Goal: Task Accomplishment & Management: Use online tool/utility

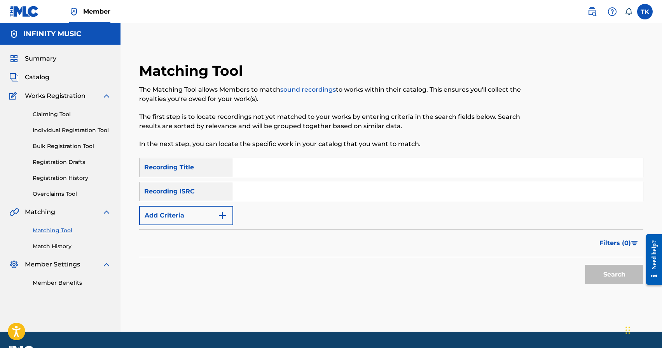
click at [220, 210] on button "Add Criteria" at bounding box center [186, 215] width 94 height 19
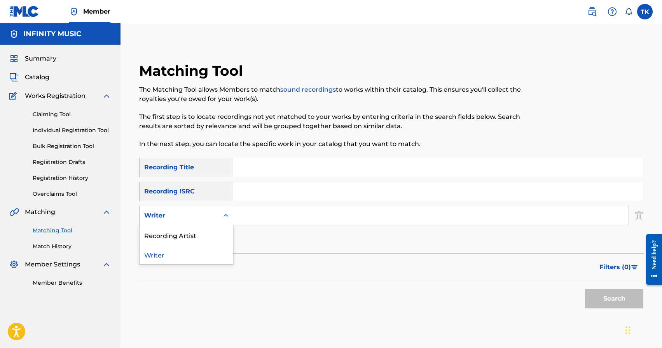
click at [220, 210] on div "Search Form" at bounding box center [226, 216] width 14 height 14
click at [216, 234] on div "Recording Artist" at bounding box center [186, 234] width 93 height 19
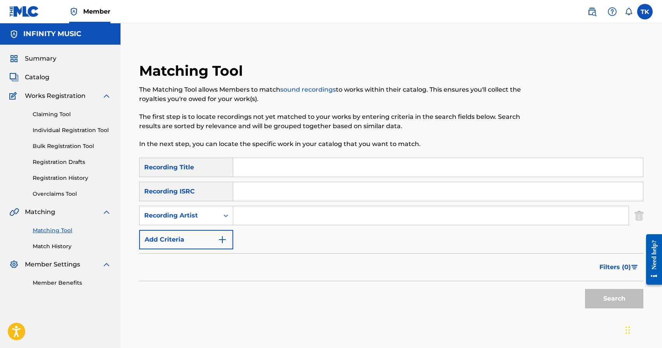
click at [268, 213] on input "Search Form" at bounding box center [430, 215] width 395 height 19
type input "osty"
click at [300, 164] on input "Search Form" at bounding box center [438, 167] width 410 height 19
type input "свято"
click at [591, 298] on button "Search" at bounding box center [614, 298] width 58 height 19
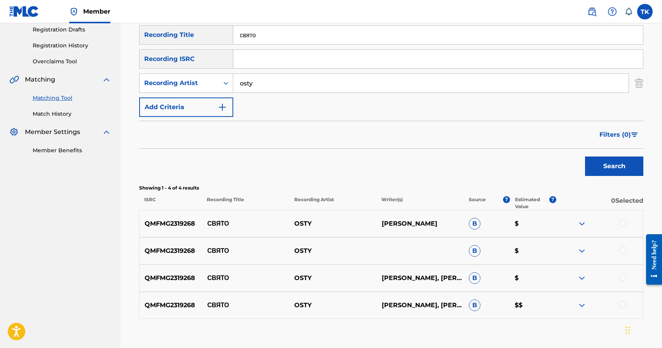
scroll to position [180, 0]
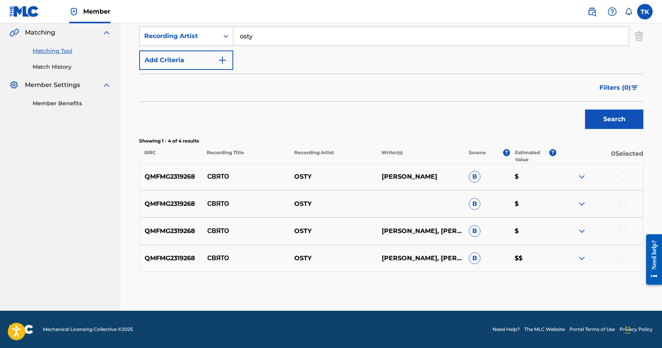
click at [623, 173] on div at bounding box center [623, 176] width 8 height 8
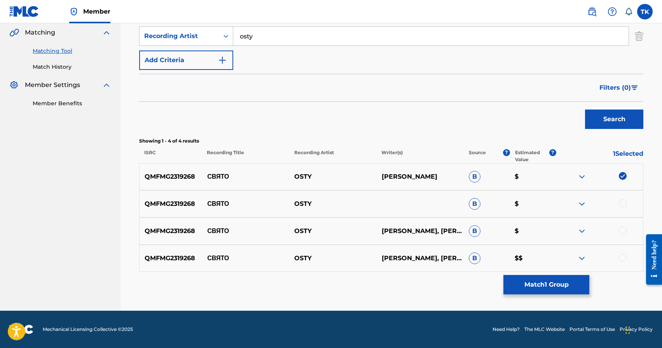
click at [624, 203] on div at bounding box center [623, 203] width 8 height 8
click at [623, 232] on div at bounding box center [623, 231] width 8 height 8
click at [623, 254] on div at bounding box center [623, 258] width 8 height 8
click at [565, 280] on button "Match 4 Groups" at bounding box center [546, 284] width 86 height 19
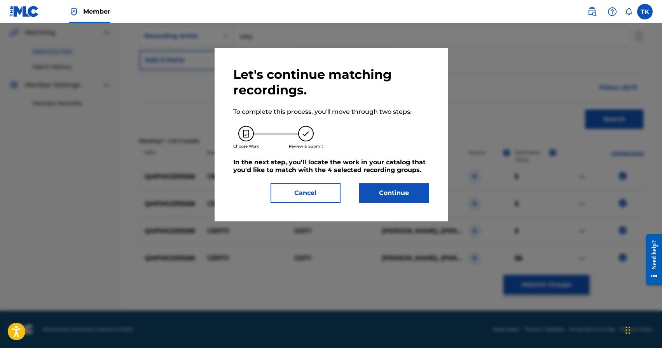
click at [407, 192] on button "Continue" at bounding box center [394, 192] width 70 height 19
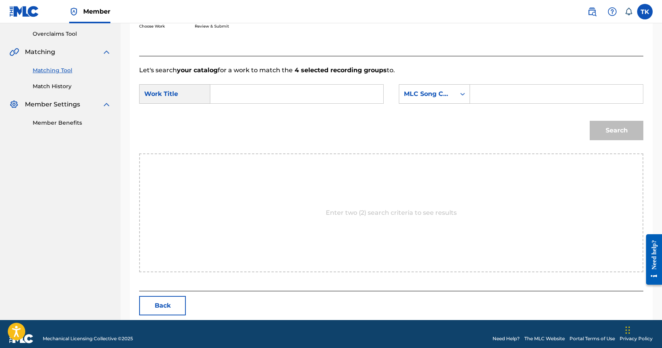
scroll to position [169, 0]
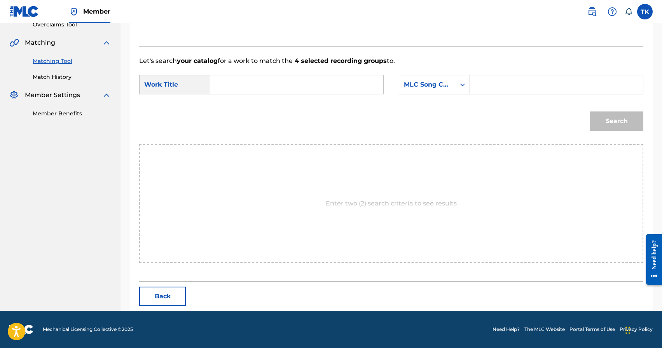
click at [320, 82] on input "Search Form" at bounding box center [297, 84] width 160 height 19
type input "c"
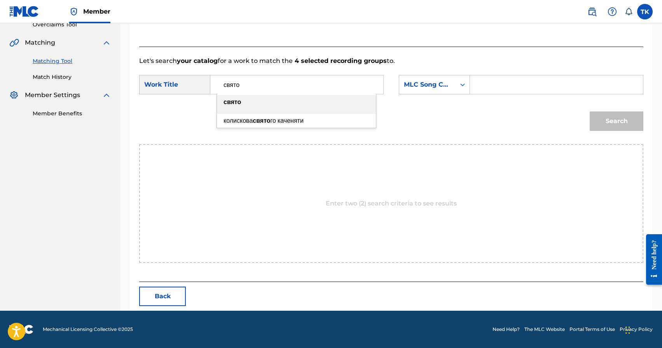
type input "свято"
click at [318, 101] on div "свято" at bounding box center [296, 102] width 159 height 14
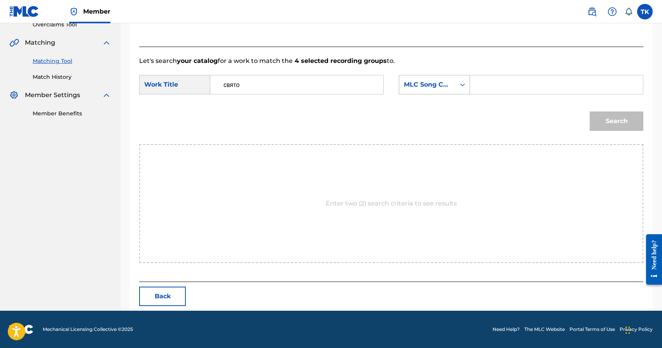
click at [415, 83] on div "MLC Song Code" at bounding box center [427, 84] width 47 height 9
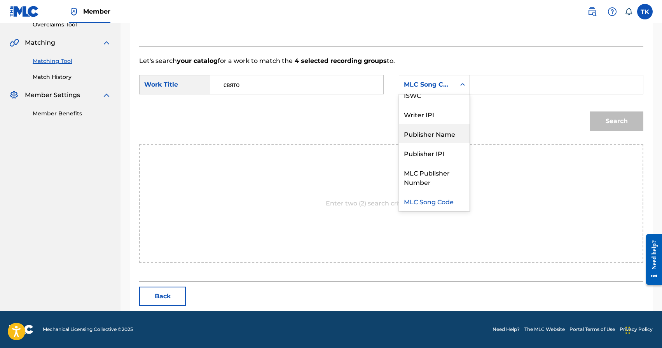
click at [426, 133] on div "Publisher Name" at bounding box center [434, 133] width 70 height 19
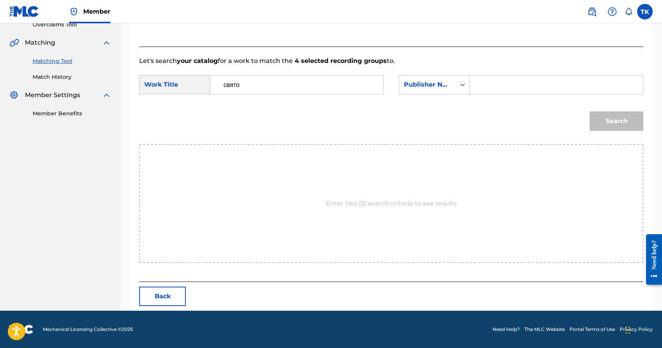
click at [491, 86] on input "Search Form" at bounding box center [557, 84] width 160 height 19
type input "INFINITY MUSIC"
click at [617, 120] on button "Search" at bounding box center [617, 121] width 54 height 19
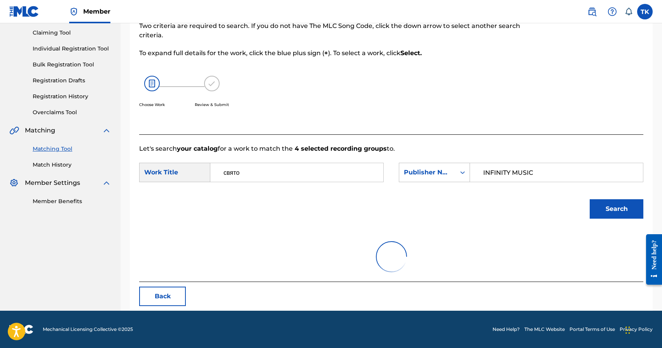
scroll to position [147, 0]
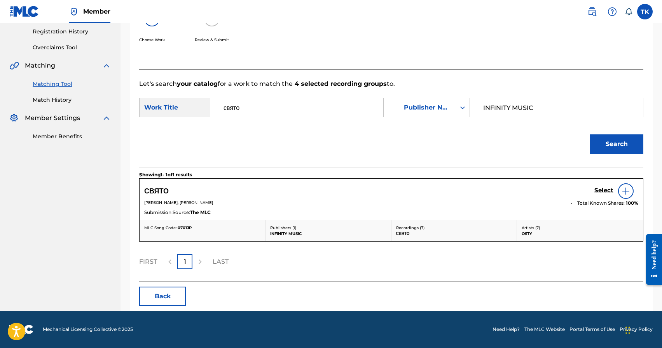
click at [597, 192] on h5 "Select" at bounding box center [603, 190] width 19 height 7
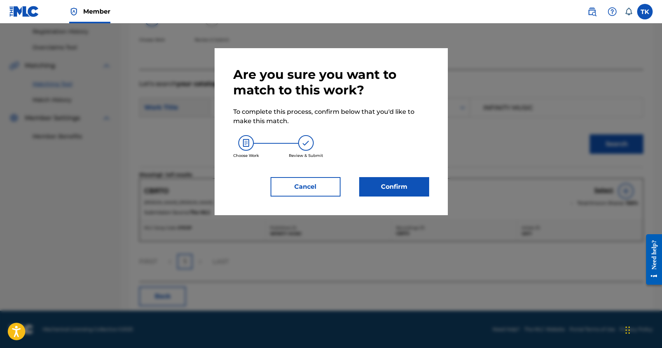
click at [389, 194] on button "Confirm" at bounding box center [394, 186] width 70 height 19
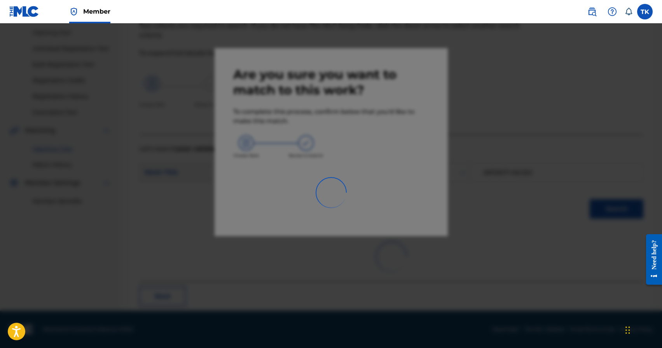
scroll to position [23, 0]
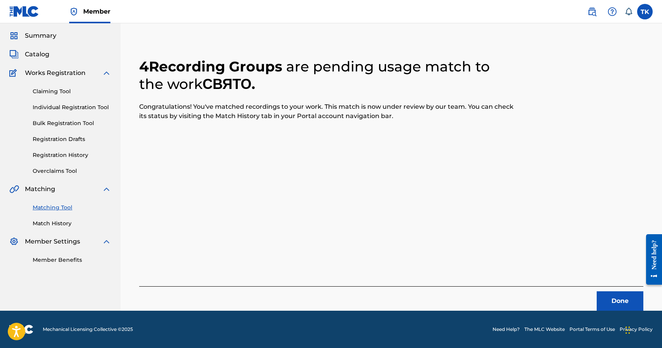
click at [614, 304] on button "Done" at bounding box center [620, 301] width 47 height 19
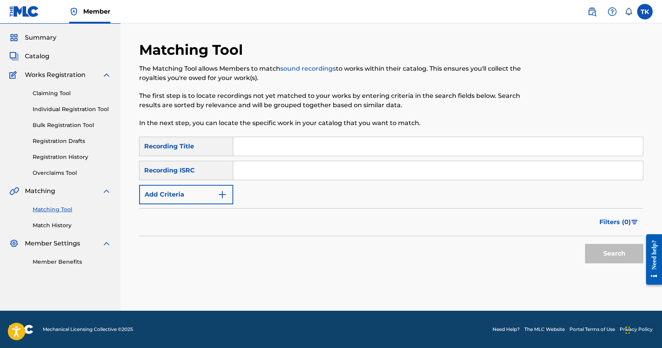
scroll to position [0, 0]
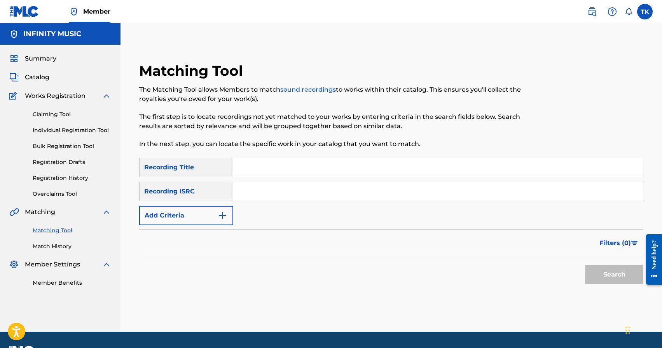
click at [288, 169] on input "Search Form" at bounding box center [438, 167] width 410 height 19
type input "перед очима"
click at [216, 221] on button "Add Criteria" at bounding box center [186, 215] width 94 height 19
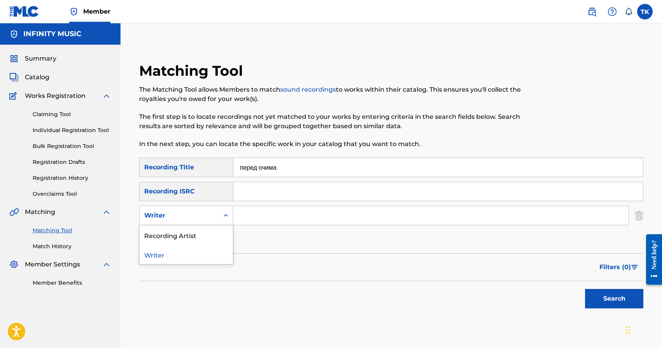
click at [216, 221] on div "Writer" at bounding box center [179, 215] width 79 height 15
click at [209, 232] on div "Recording Artist" at bounding box center [186, 234] width 93 height 19
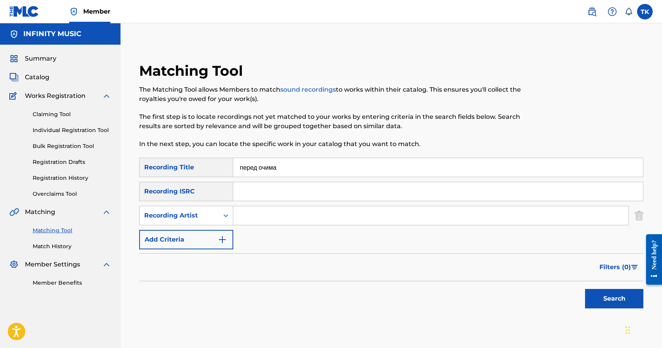
click at [248, 220] on input "Search Form" at bounding box center [430, 215] width 395 height 19
type input "osty"
click at [596, 302] on button "Search" at bounding box center [614, 298] width 58 height 19
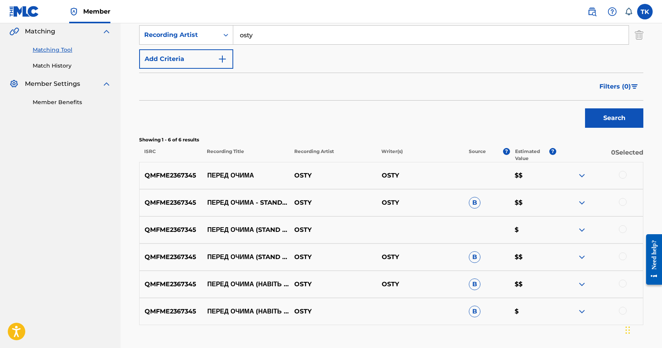
scroll to position [182, 0]
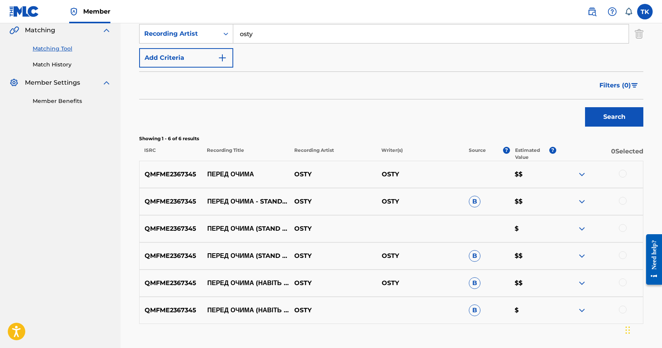
click at [624, 171] on div at bounding box center [623, 174] width 8 height 8
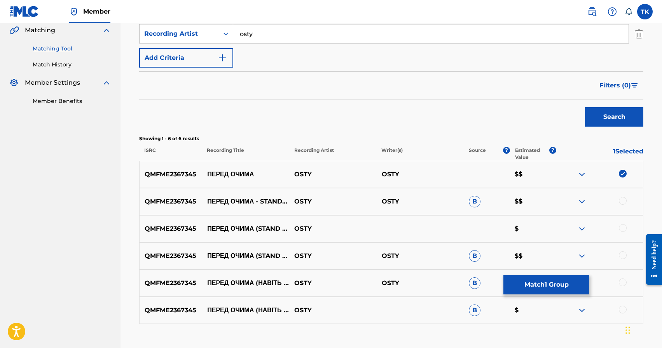
click at [623, 281] on div at bounding box center [623, 283] width 8 height 8
click at [622, 308] on div at bounding box center [623, 310] width 8 height 8
click at [576, 288] on button "Match 3 Groups" at bounding box center [546, 284] width 86 height 19
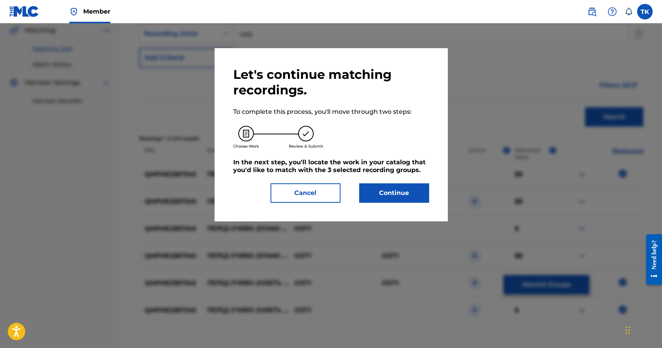
click at [396, 186] on button "Continue" at bounding box center [394, 192] width 70 height 19
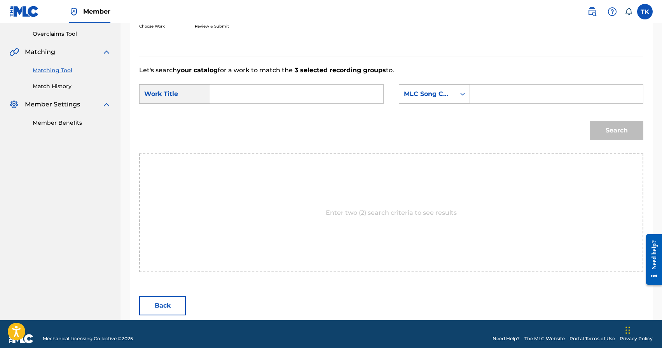
scroll to position [169, 0]
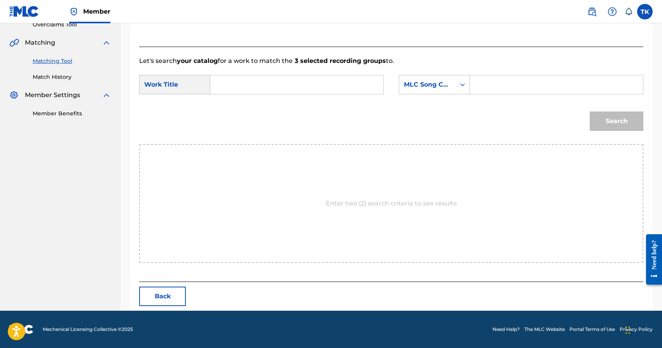
click at [274, 80] on input "Search Form" at bounding box center [297, 84] width 160 height 19
click at [272, 103] on span "чима (навіть не починай)" at bounding box center [283, 101] width 72 height 7
type input "перед очима (навіть не починай)"
click at [451, 93] on div "MLC Song Code" at bounding box center [434, 84] width 71 height 19
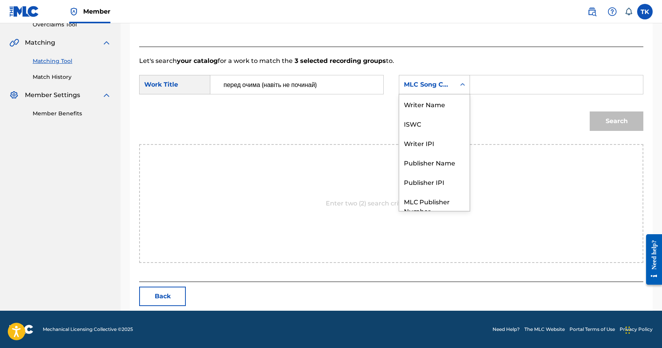
scroll to position [29, 0]
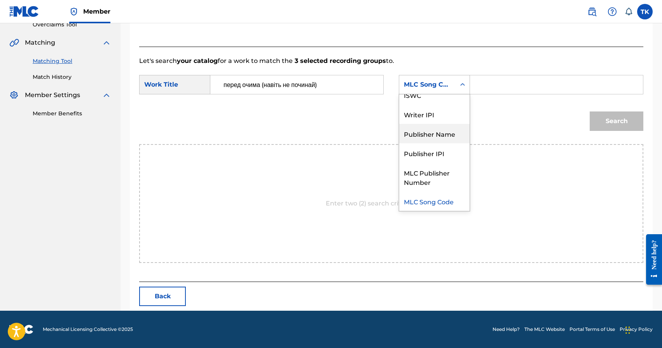
click at [436, 137] on div "Publisher Name" at bounding box center [434, 133] width 70 height 19
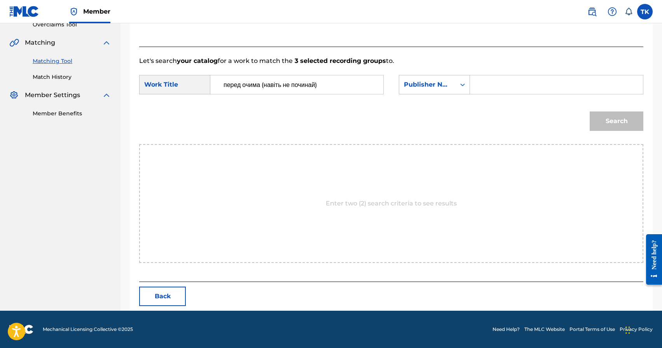
click at [486, 84] on input "Search Form" at bounding box center [557, 84] width 160 height 19
type input "INFINITY MUSIC"
click at [617, 121] on button "Search" at bounding box center [617, 121] width 54 height 19
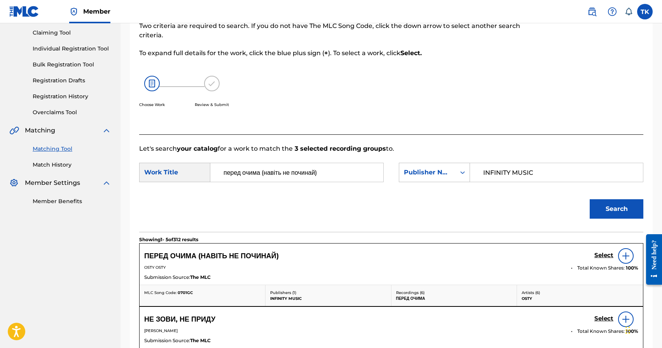
scroll to position [169, 0]
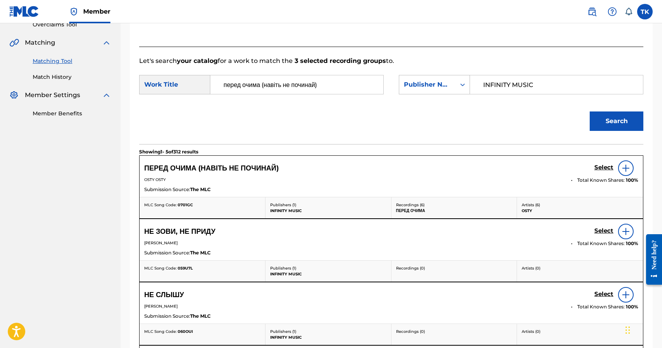
click at [601, 169] on h5 "Select" at bounding box center [603, 167] width 19 height 7
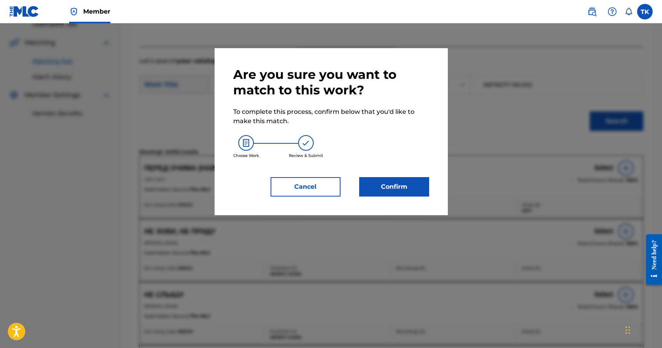
click at [407, 187] on button "Confirm" at bounding box center [394, 186] width 70 height 19
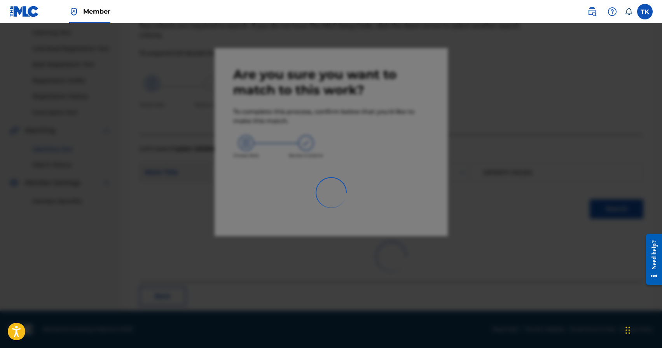
scroll to position [23, 0]
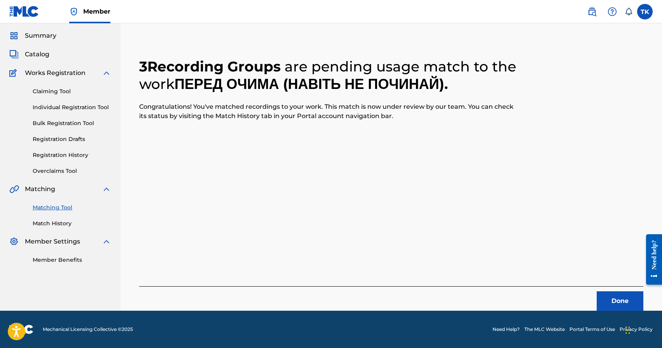
click at [617, 301] on button "Done" at bounding box center [620, 301] width 47 height 19
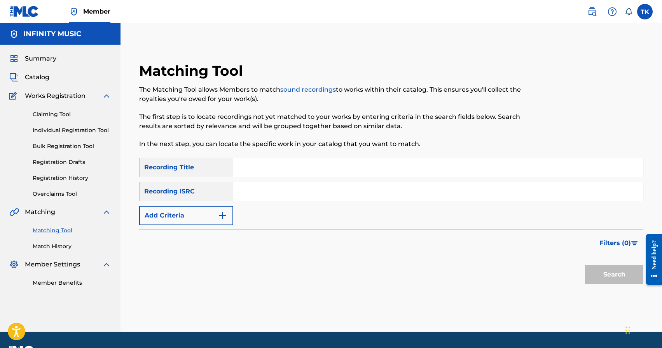
click at [293, 174] on input "Search Form" at bounding box center [438, 167] width 410 height 19
paste input "Танцюй зі мною"
type input "Танцюй зі мною"
click at [219, 211] on img "Search Form" at bounding box center [222, 215] width 9 height 9
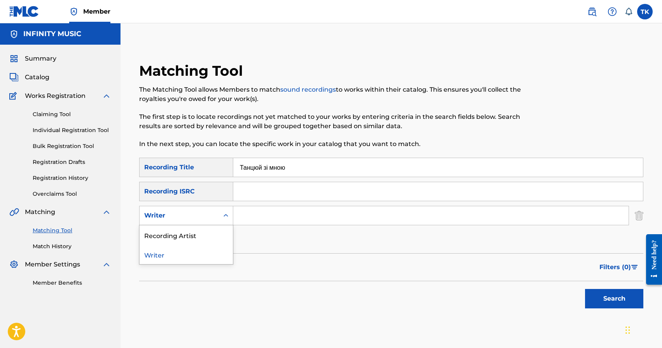
click at [219, 211] on div "Search Form" at bounding box center [226, 216] width 14 height 14
click at [217, 229] on div "Recording Artist" at bounding box center [186, 234] width 93 height 19
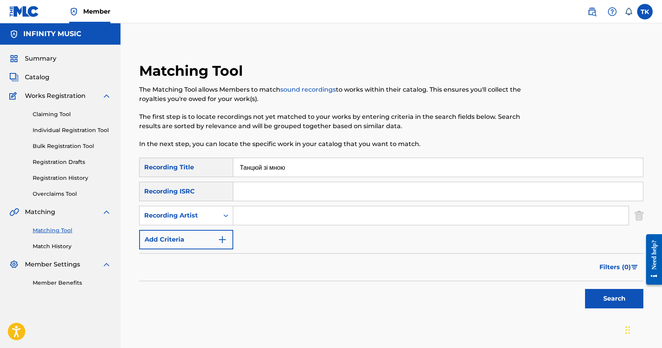
click at [267, 218] on input "Search Form" at bounding box center [430, 215] width 395 height 19
type input "osty"
click at [601, 292] on button "Search" at bounding box center [614, 298] width 58 height 19
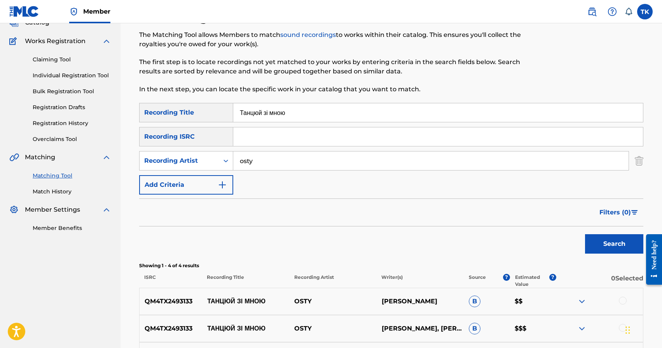
scroll to position [180, 0]
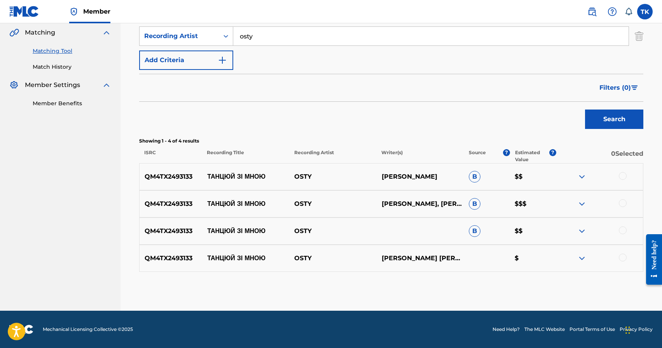
click at [625, 175] on div at bounding box center [623, 176] width 8 height 8
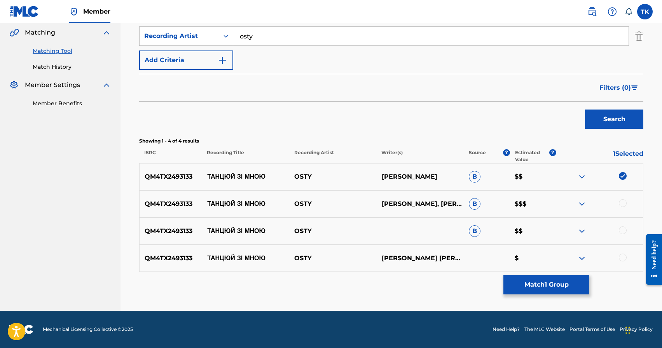
click at [624, 202] on div at bounding box center [623, 203] width 8 height 8
click at [623, 228] on div at bounding box center [623, 231] width 8 height 8
click at [622, 253] on div "QM4TX2493133 ТАНЦЮЙ ЗІ МНОЮ OSTY [PERSON_NAME] ШЕВЧЕНКООЛЕКСАНДР [PERSON_NAME] $" at bounding box center [391, 258] width 504 height 27
click at [625, 258] on div at bounding box center [623, 258] width 8 height 8
click at [579, 286] on button "Match 4 Groups" at bounding box center [546, 284] width 86 height 19
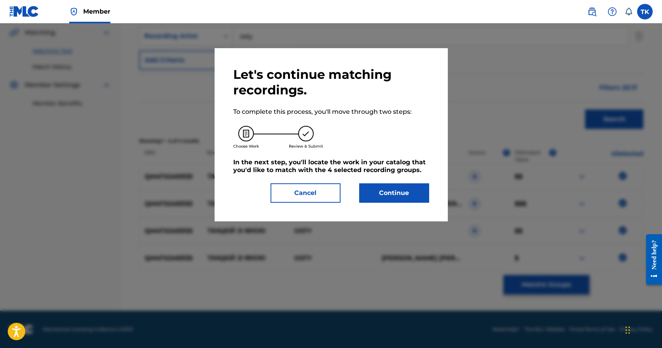
click at [392, 190] on button "Continue" at bounding box center [394, 192] width 70 height 19
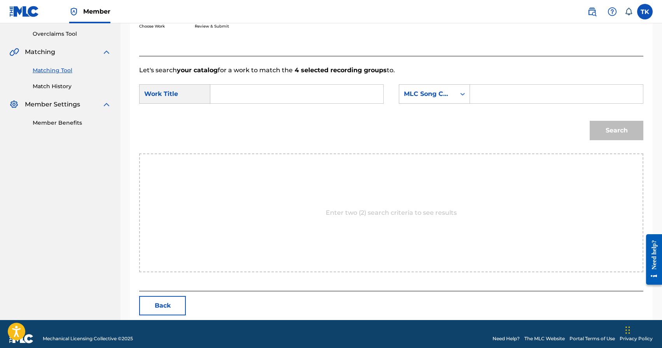
scroll to position [169, 0]
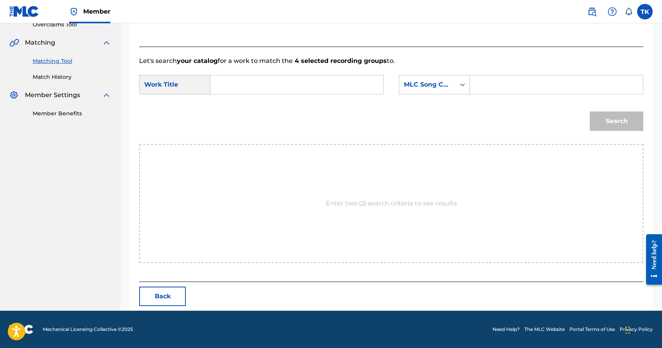
click at [295, 77] on input "Search Form" at bounding box center [297, 84] width 160 height 19
paste input "Танцюй зі мною"
click at [316, 102] on div "танцюй зі мною" at bounding box center [296, 102] width 159 height 14
type input "танцюй зі мною"
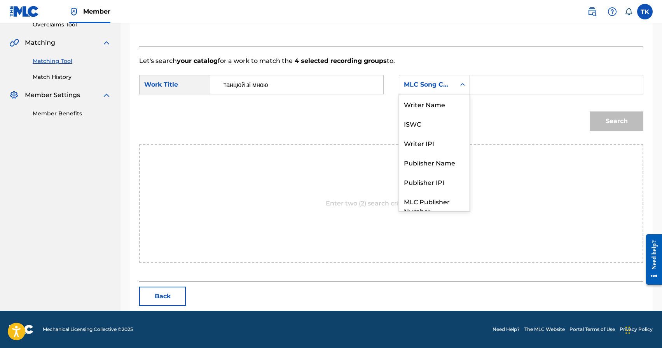
click at [415, 89] on div "MLC Song Code" at bounding box center [427, 84] width 56 height 15
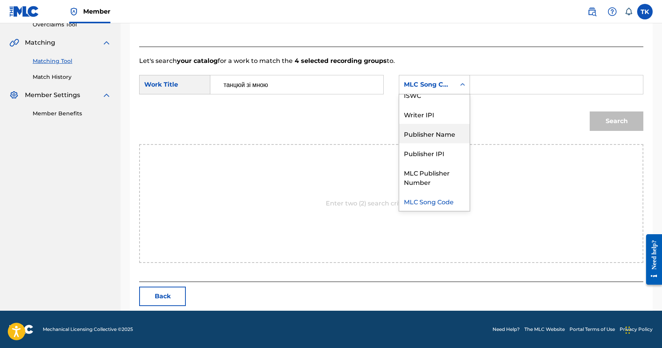
click at [444, 126] on div "Publisher Name" at bounding box center [434, 133] width 70 height 19
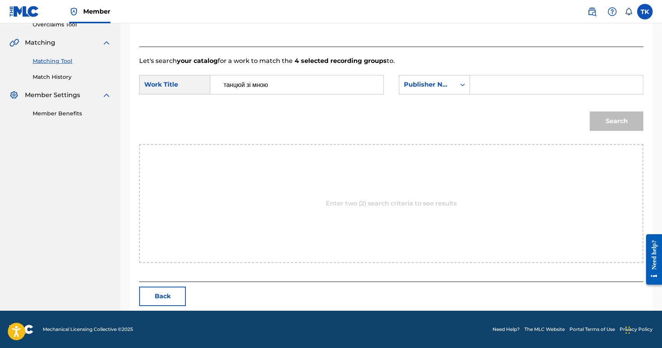
click at [492, 82] on input "Search Form" at bounding box center [557, 84] width 160 height 19
type input "INFINITY MUSIC"
click at [615, 122] on button "Search" at bounding box center [617, 121] width 54 height 19
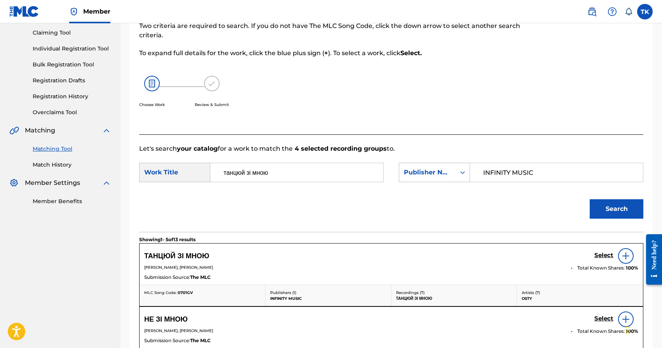
scroll to position [169, 0]
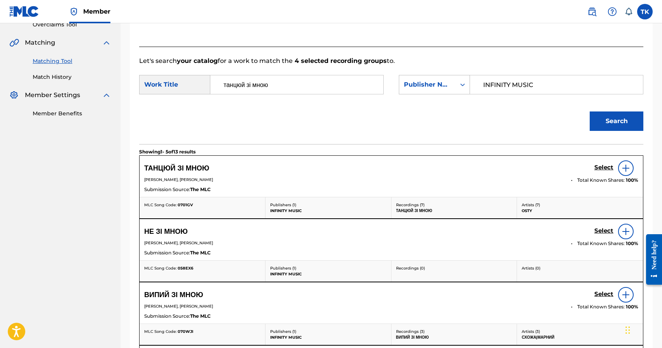
click at [601, 168] on h5 "Select" at bounding box center [603, 167] width 19 height 7
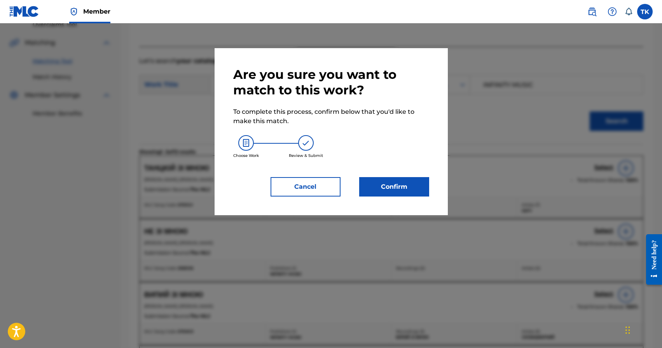
click at [391, 182] on button "Confirm" at bounding box center [394, 186] width 70 height 19
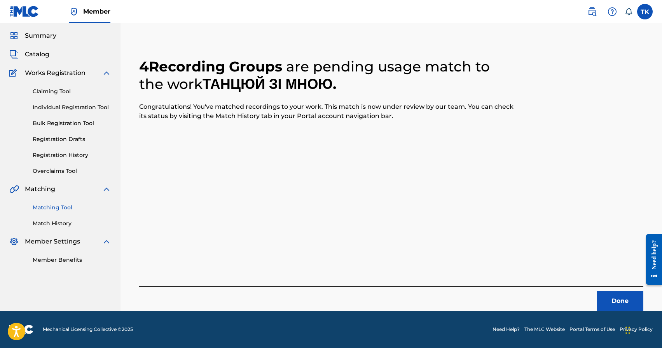
scroll to position [23, 0]
click at [611, 297] on button "Done" at bounding box center [620, 301] width 47 height 19
